Goal: Transaction & Acquisition: Purchase product/service

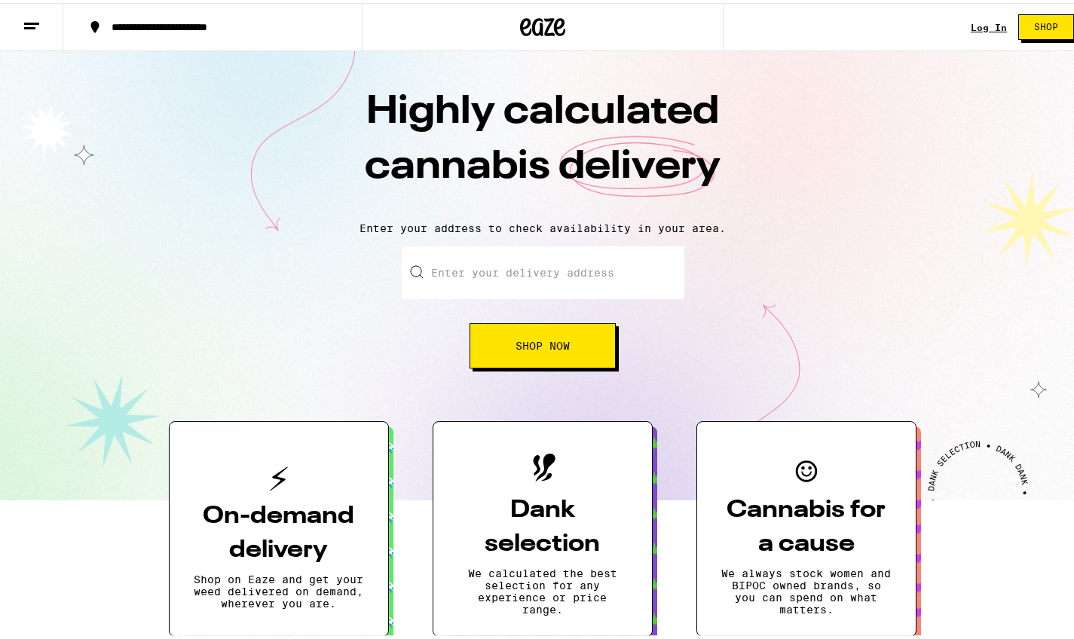
click at [548, 331] on button "Shop Now" at bounding box center [543, 342] width 146 height 45
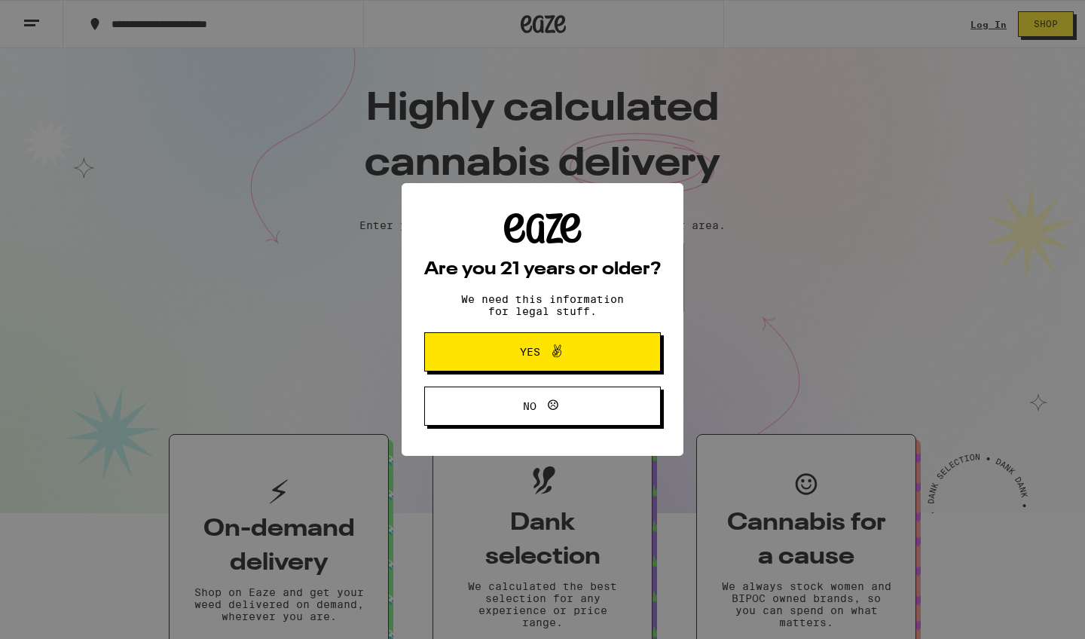
click at [565, 353] on span "Yes" at bounding box center [542, 352] width 115 height 20
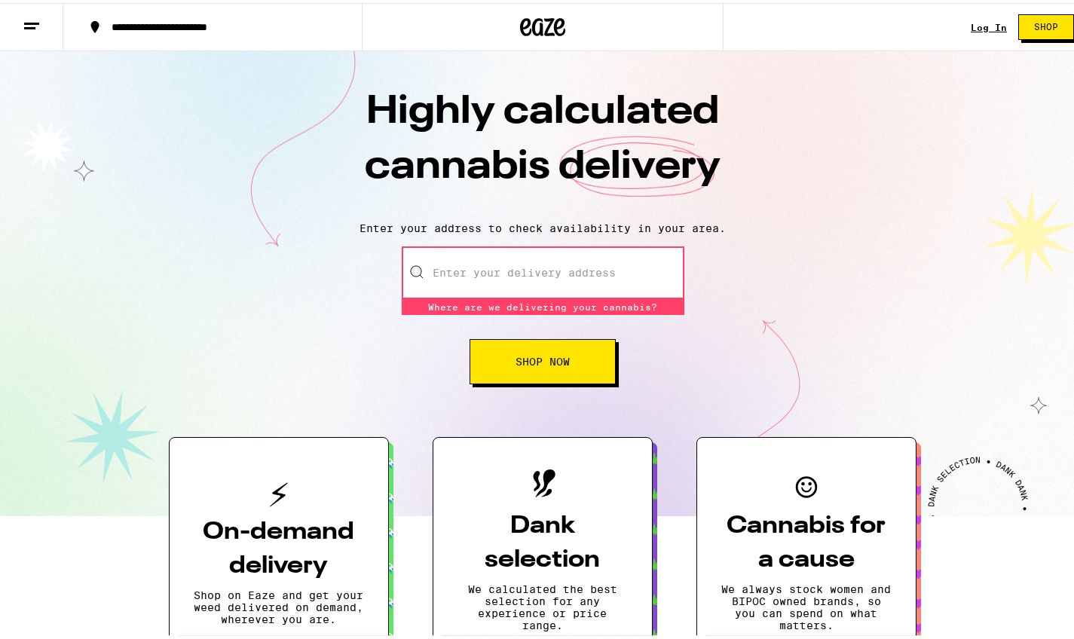
click at [538, 264] on input "Enter your delivery address" at bounding box center [543, 269] width 283 height 53
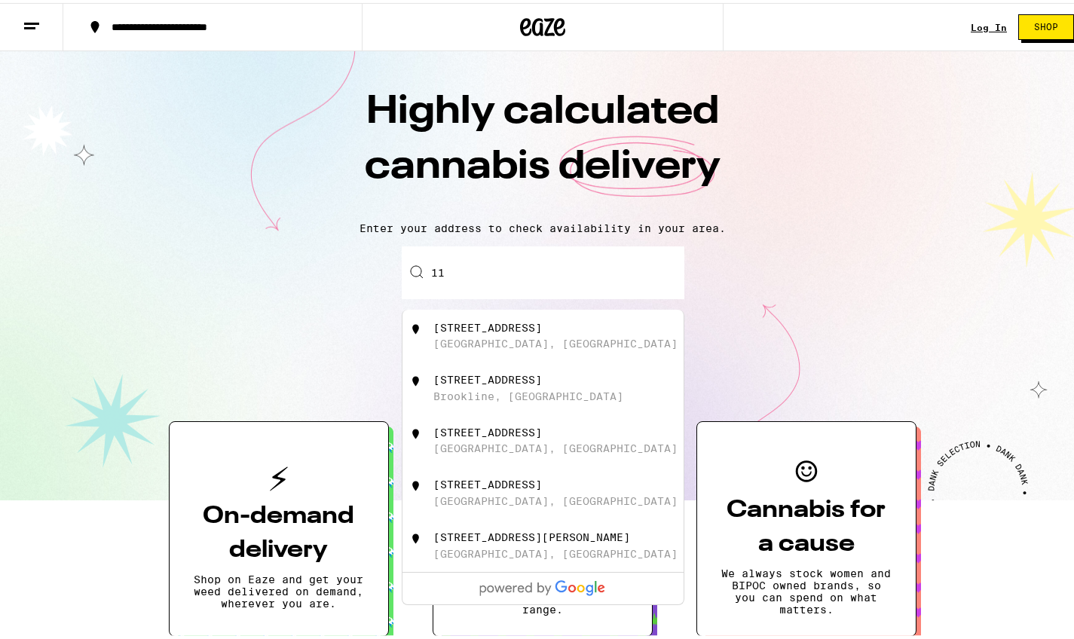
type input "1"
type input "\"
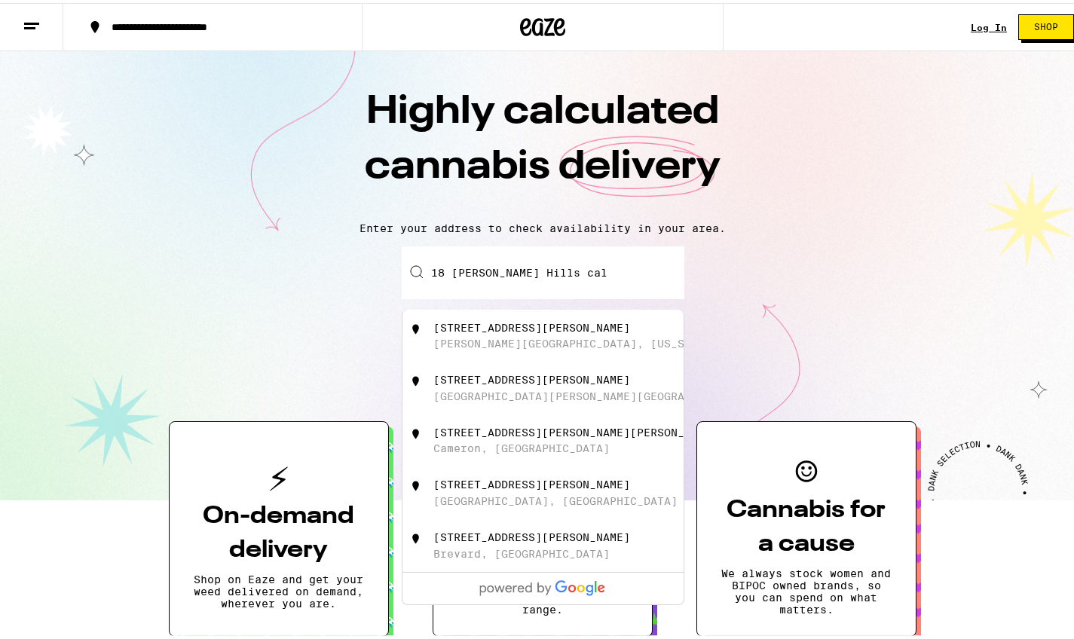
click at [662, 329] on div "18 Beverly Hills Boulevard Parker Dam, California" at bounding box center [567, 333] width 269 height 29
type input "18 Beverly Hills Boulevard, Parker Dam, California"
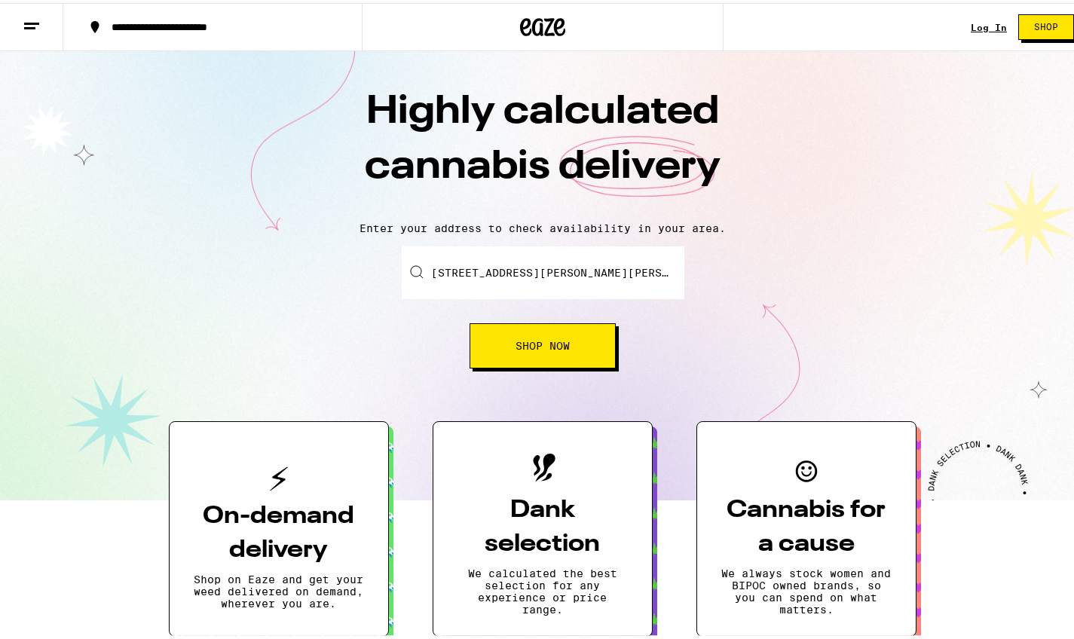
click at [578, 347] on button "Shop Now" at bounding box center [543, 342] width 146 height 45
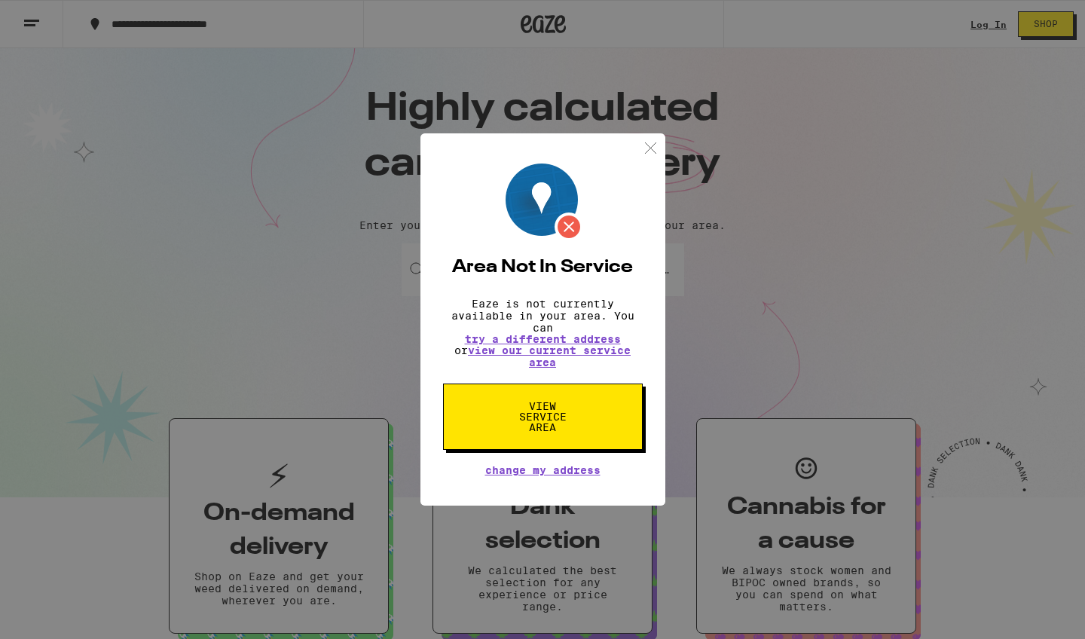
click at [552, 414] on span "View Service Area" at bounding box center [543, 417] width 78 height 32
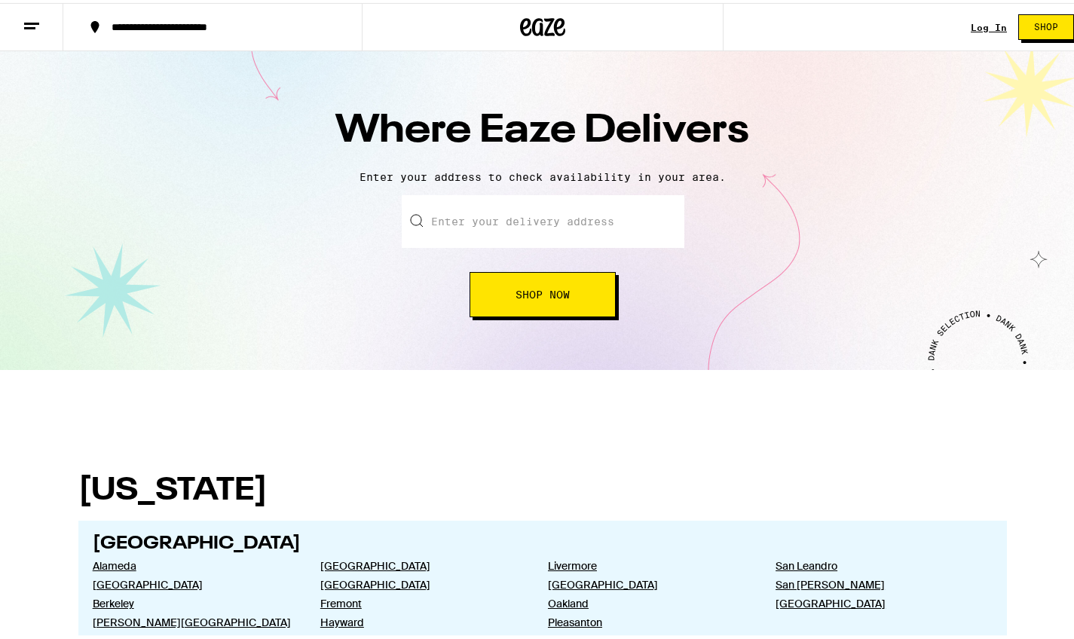
click at [538, 255] on div "Enter your delivery address Shop Now" at bounding box center [543, 253] width 283 height 122
click at [540, 232] on input "text" at bounding box center [543, 218] width 283 height 53
click at [541, 230] on input "text" at bounding box center [543, 218] width 283 height 53
type input "1"
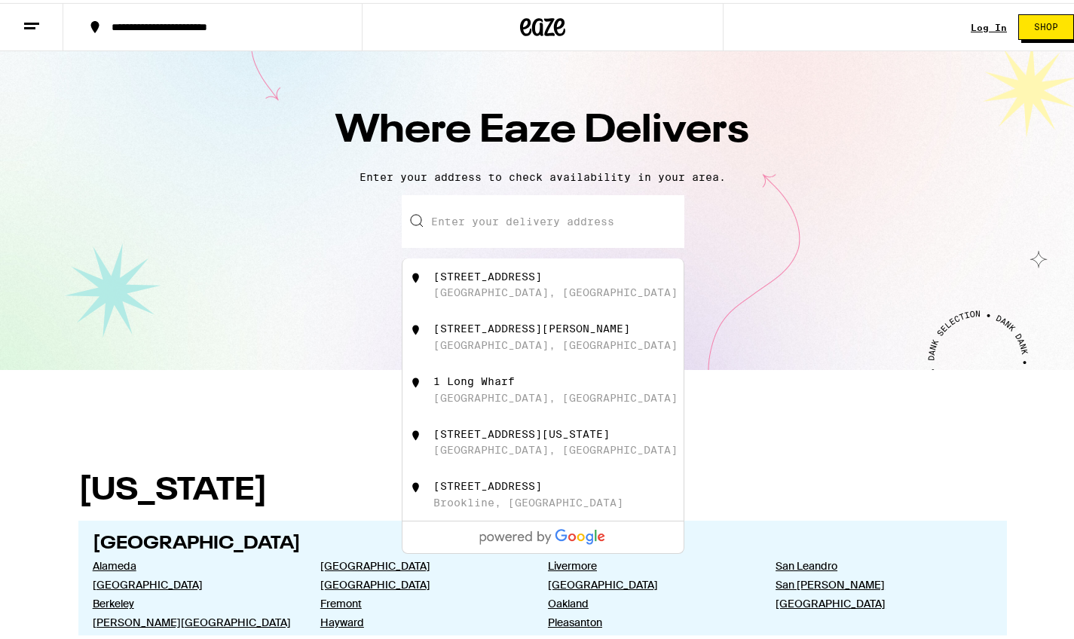
type input "\"
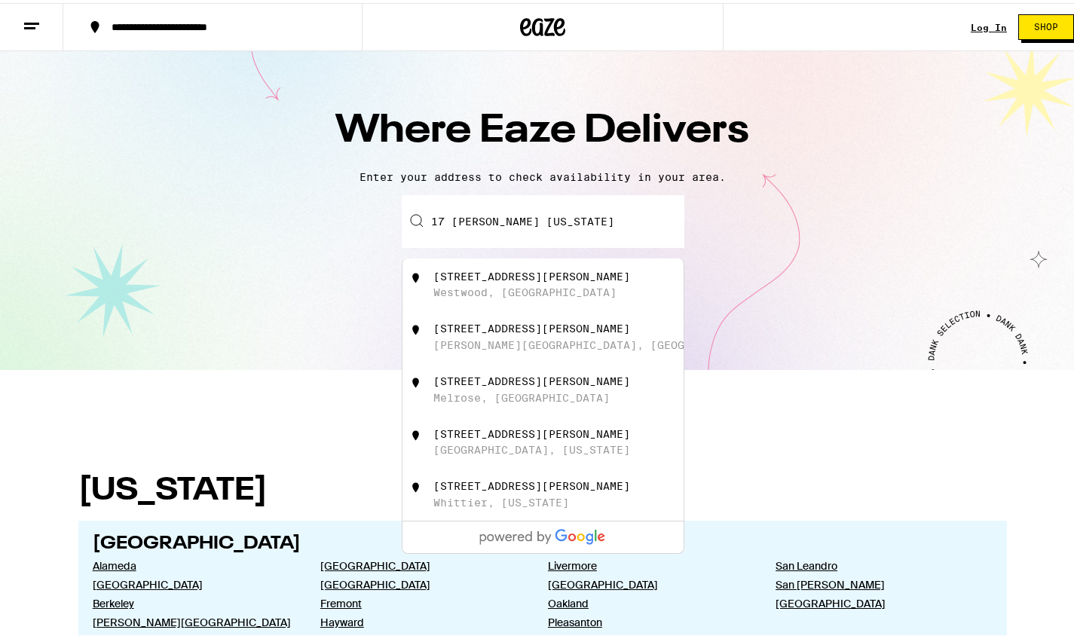
click at [551, 489] on div "17 Beverly Hills Drive" at bounding box center [531, 483] width 197 height 12
type input "17 Beverly Hills Drive, Whittier, California"
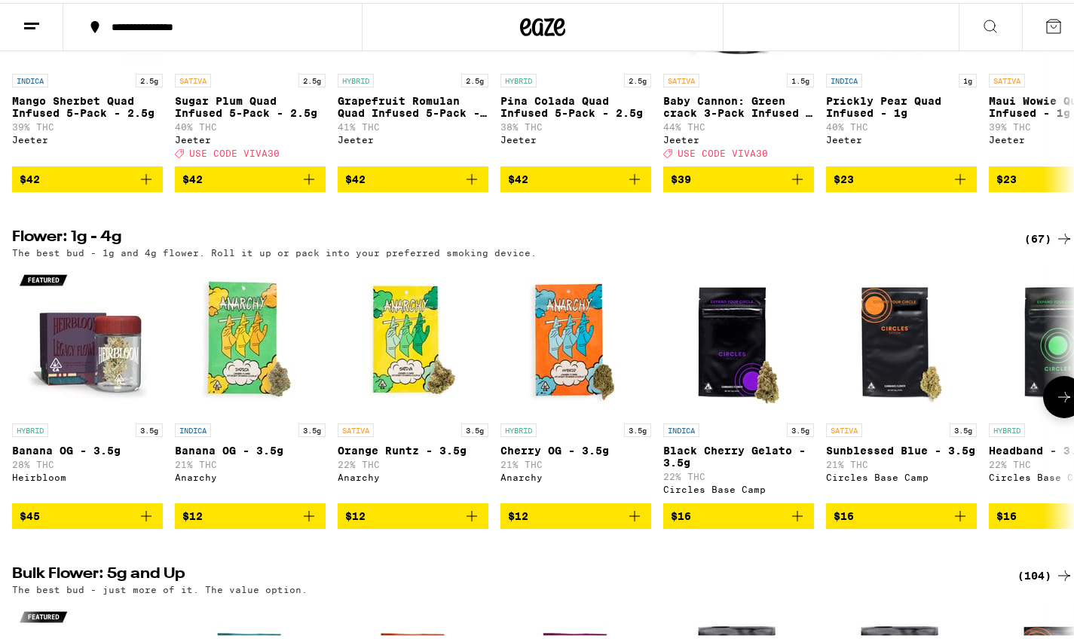
scroll to position [1130, 0]
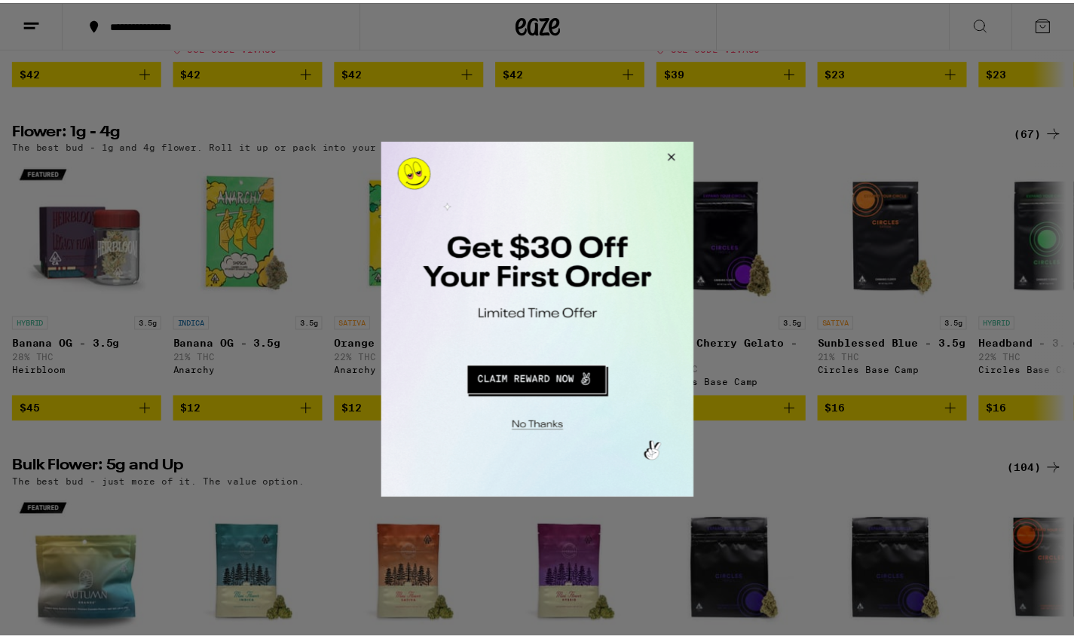
click at [678, 164] on button "Close Modal" at bounding box center [671, 160] width 41 height 36
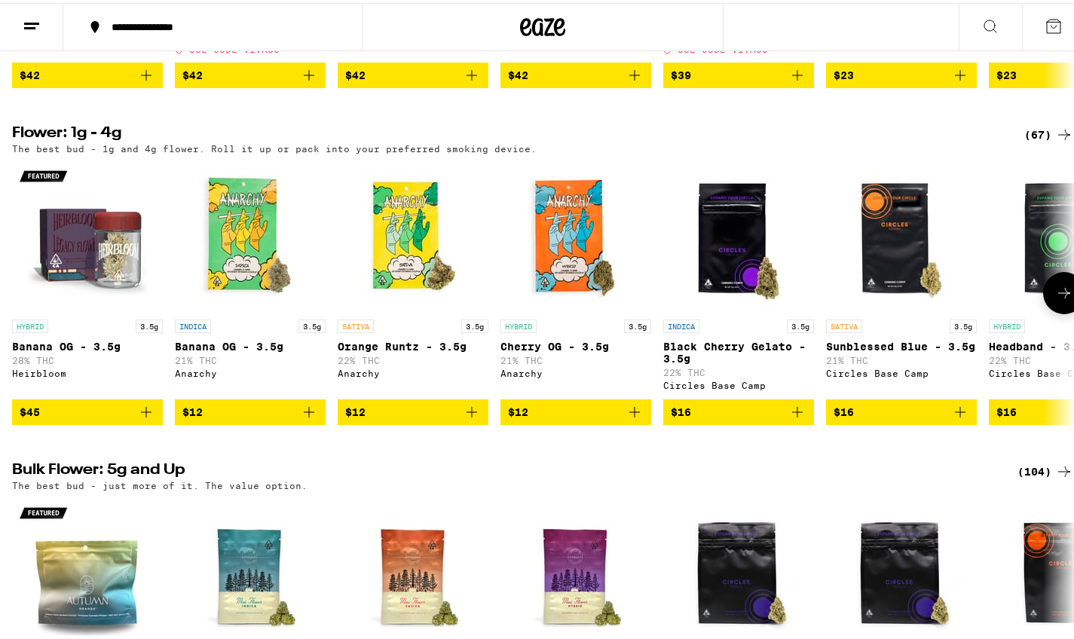
click at [1055, 299] on icon at bounding box center [1064, 290] width 18 height 18
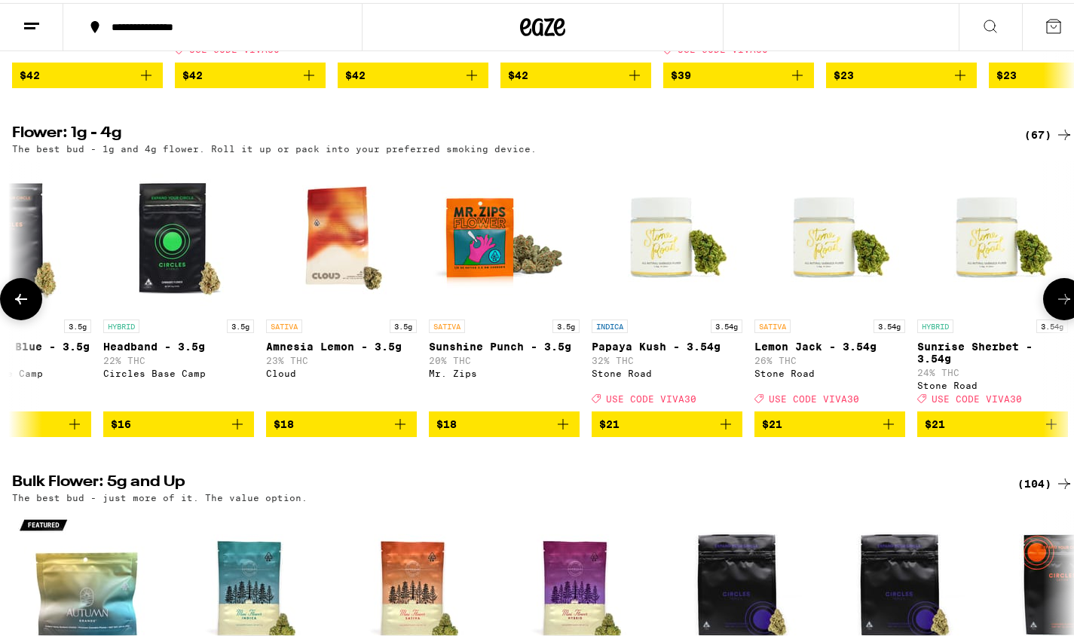
click at [1051, 317] on button at bounding box center [1064, 296] width 42 height 42
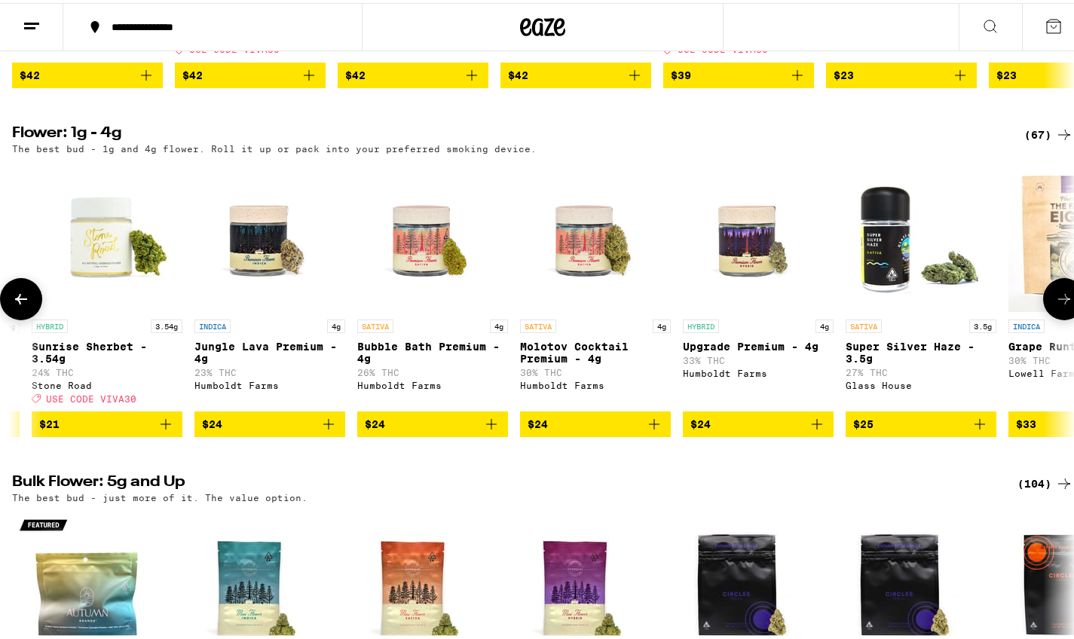
click at [1051, 317] on button at bounding box center [1064, 296] width 42 height 42
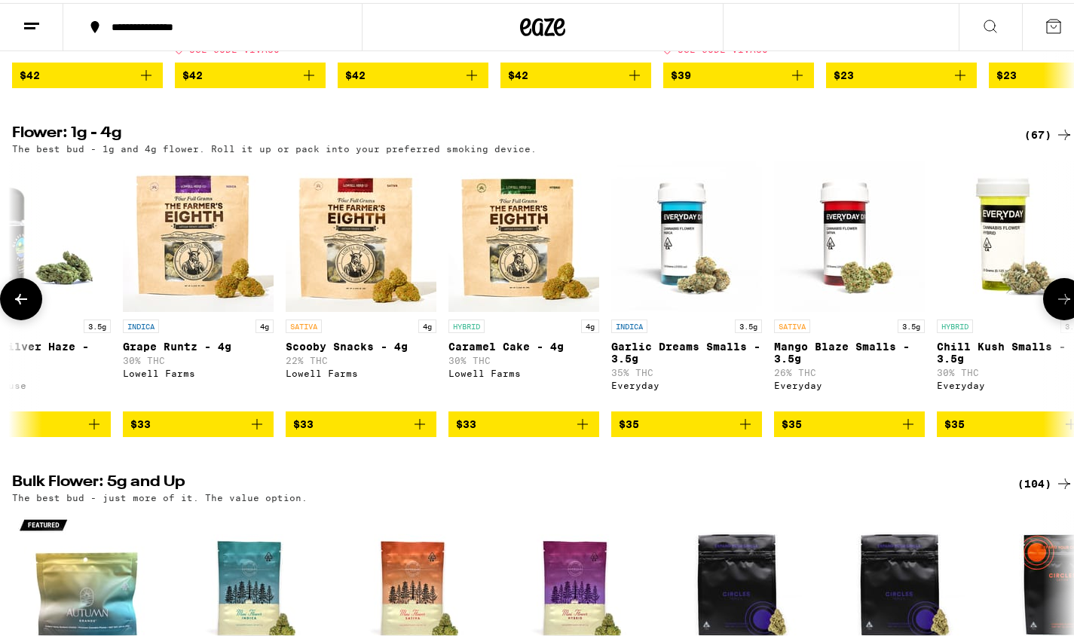
click at [1051, 317] on button at bounding box center [1064, 296] width 42 height 42
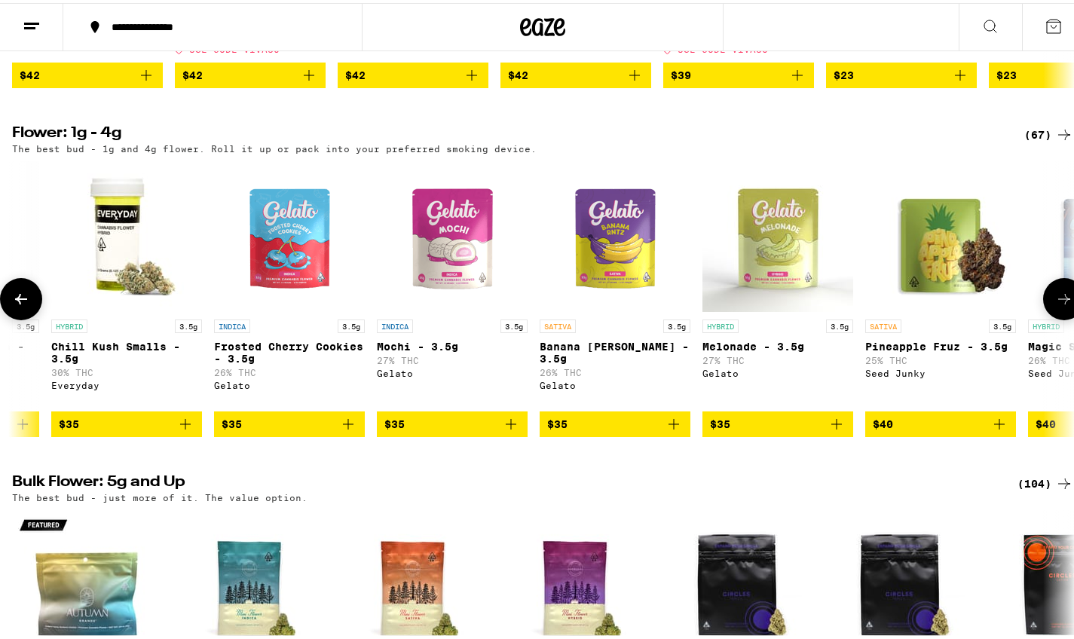
click at [1051, 317] on button at bounding box center [1064, 296] width 42 height 42
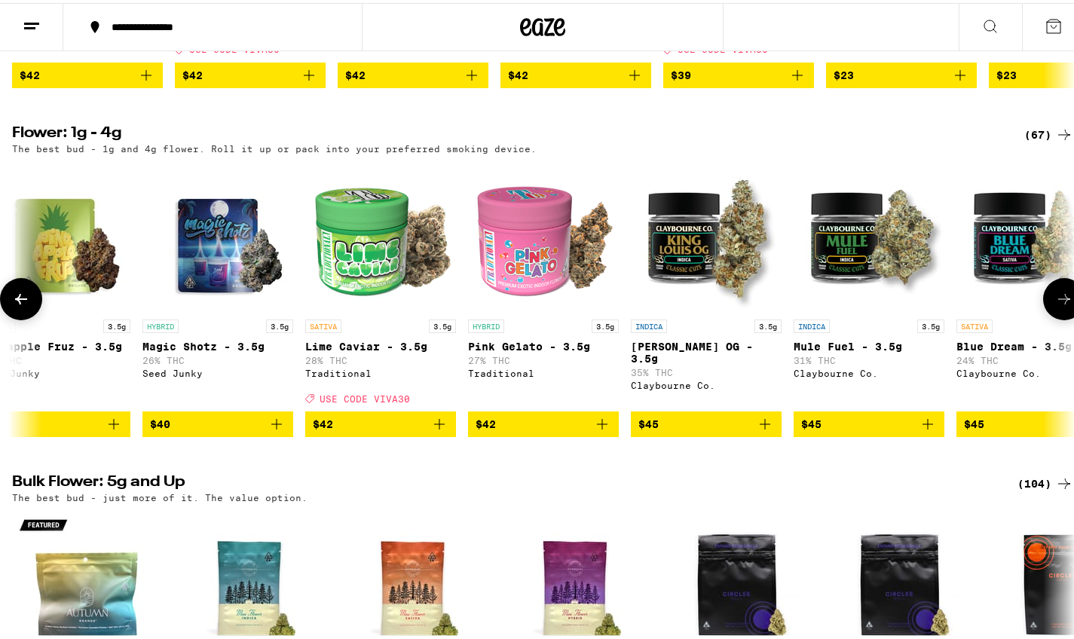
click at [1049, 317] on button at bounding box center [1064, 296] width 42 height 42
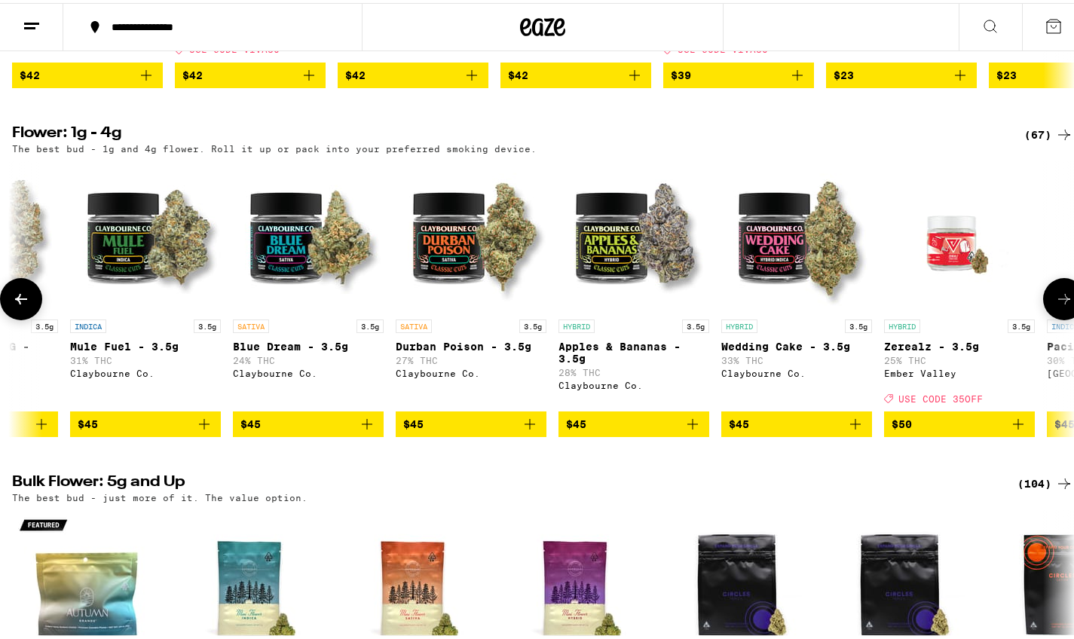
scroll to position [0, 5313]
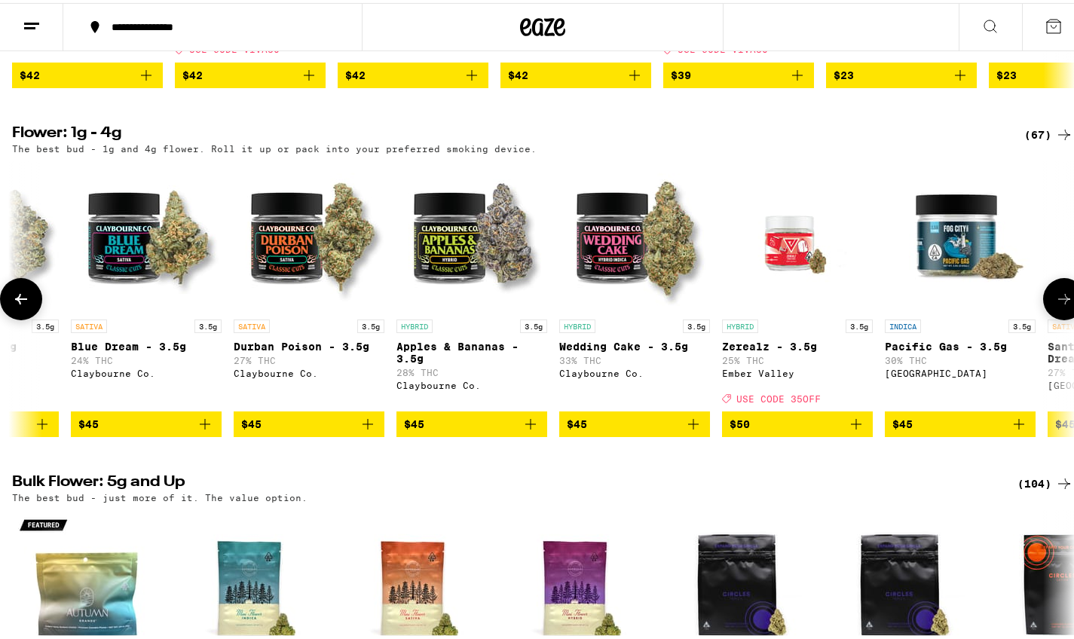
click at [1047, 317] on button at bounding box center [1064, 296] width 42 height 42
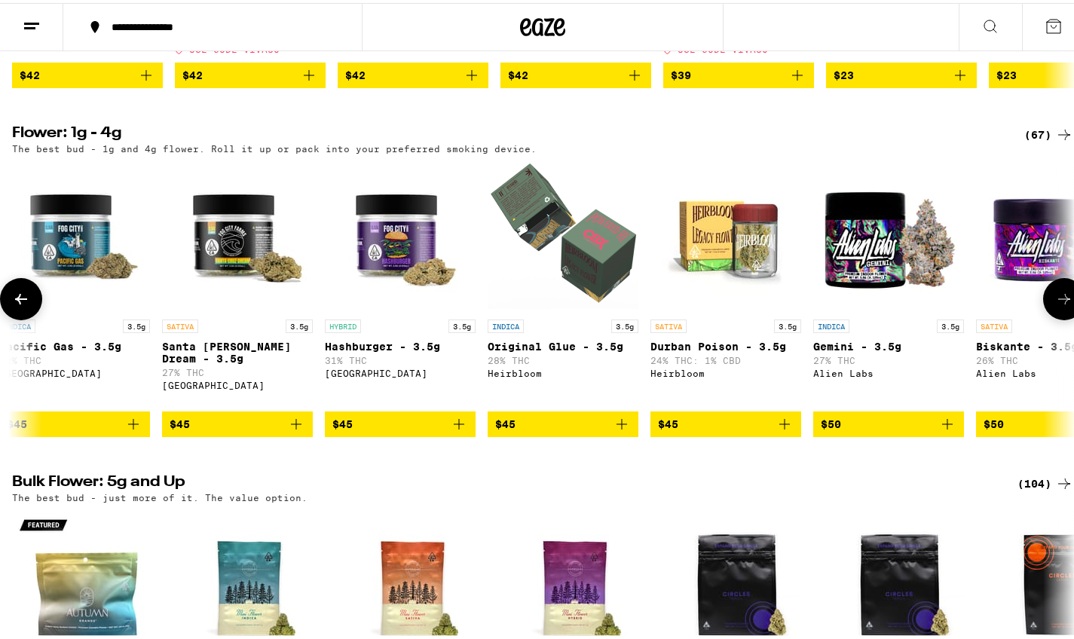
click at [1047, 317] on button at bounding box center [1064, 296] width 42 height 42
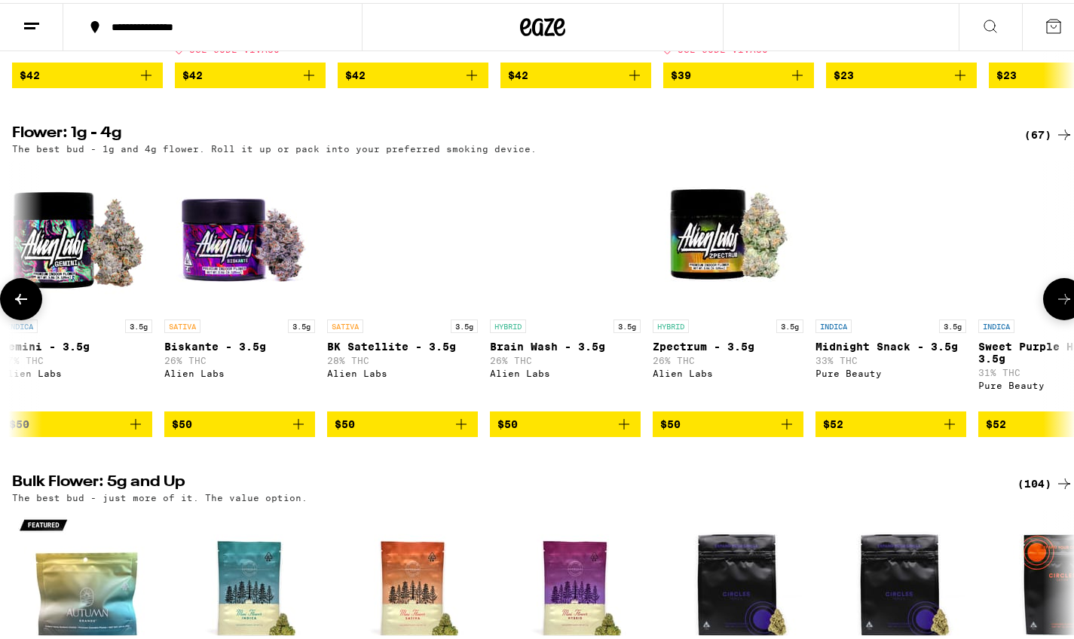
scroll to position [0, 7084]
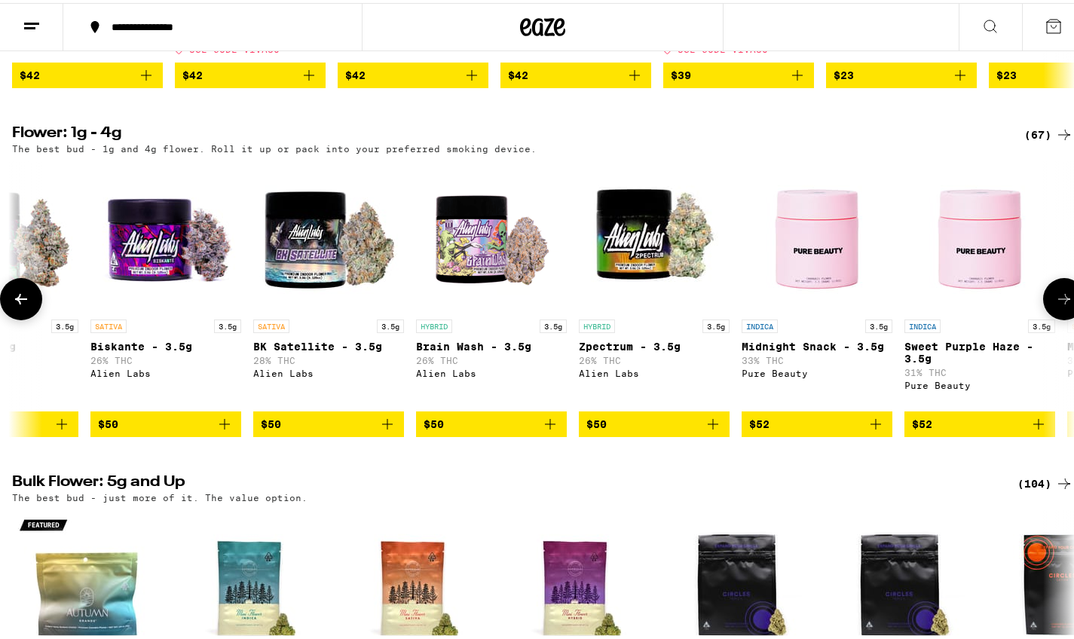
click at [1055, 305] on icon at bounding box center [1064, 296] width 18 height 18
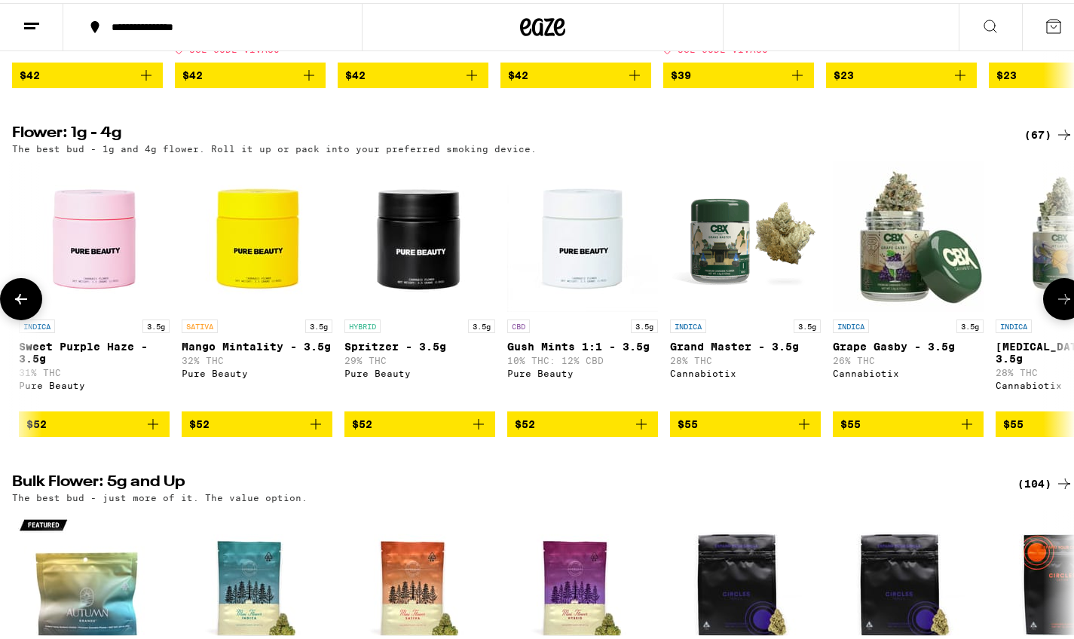
click at [1055, 305] on icon at bounding box center [1064, 296] width 18 height 18
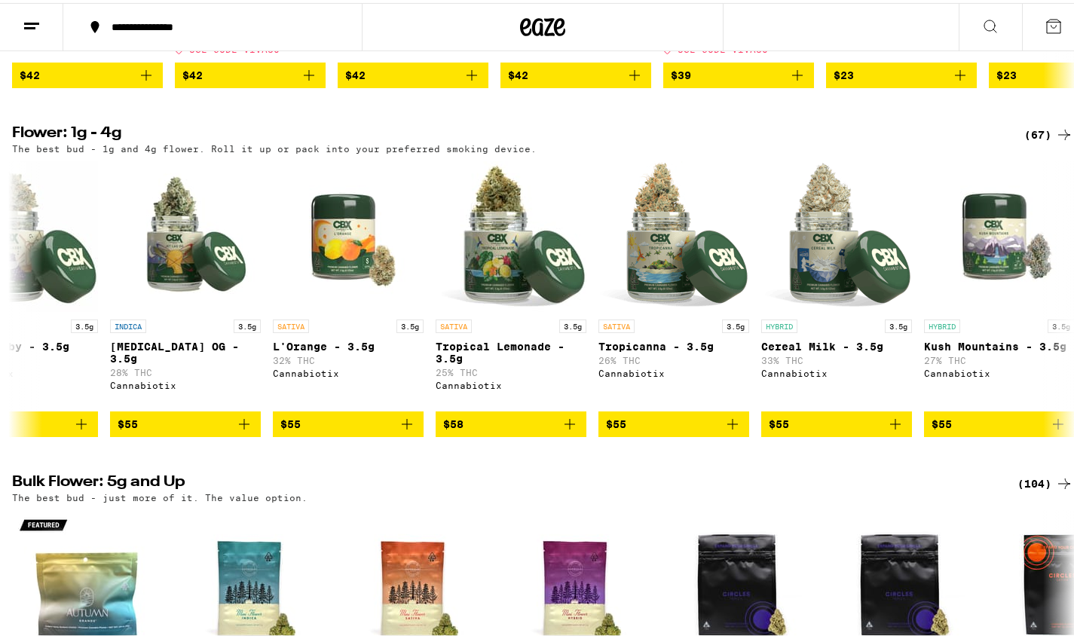
click at [1023, 151] on div "The best bud - 1g and 4g flower. Roll it up or pack into your preferred smoking…" at bounding box center [542, 146] width 1061 height 10
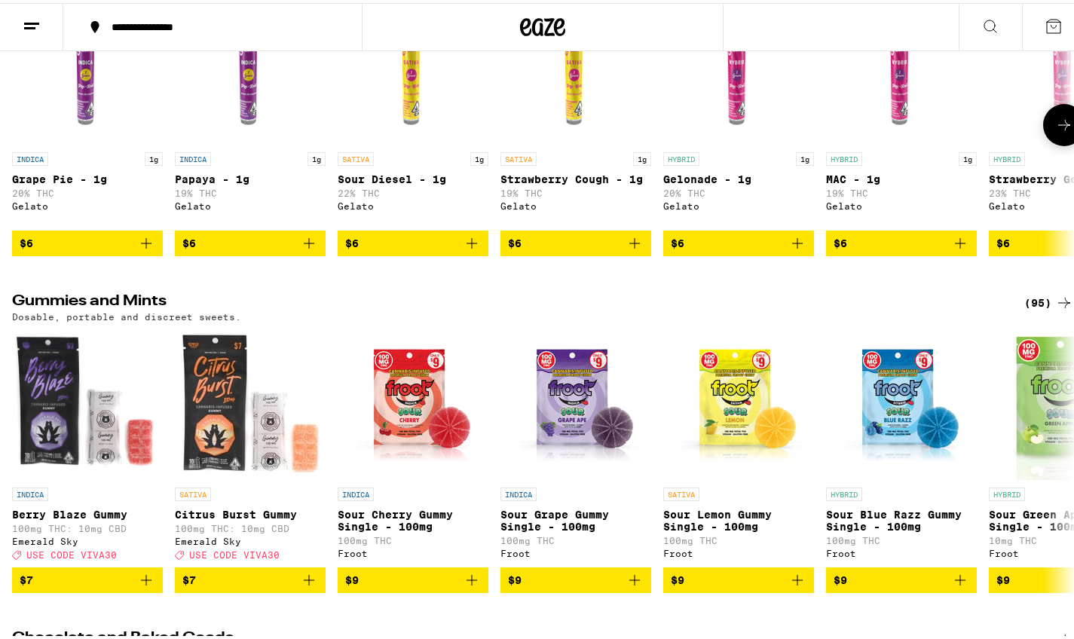
scroll to position [3564, 0]
